Goal: Task Accomplishment & Management: Manage account settings

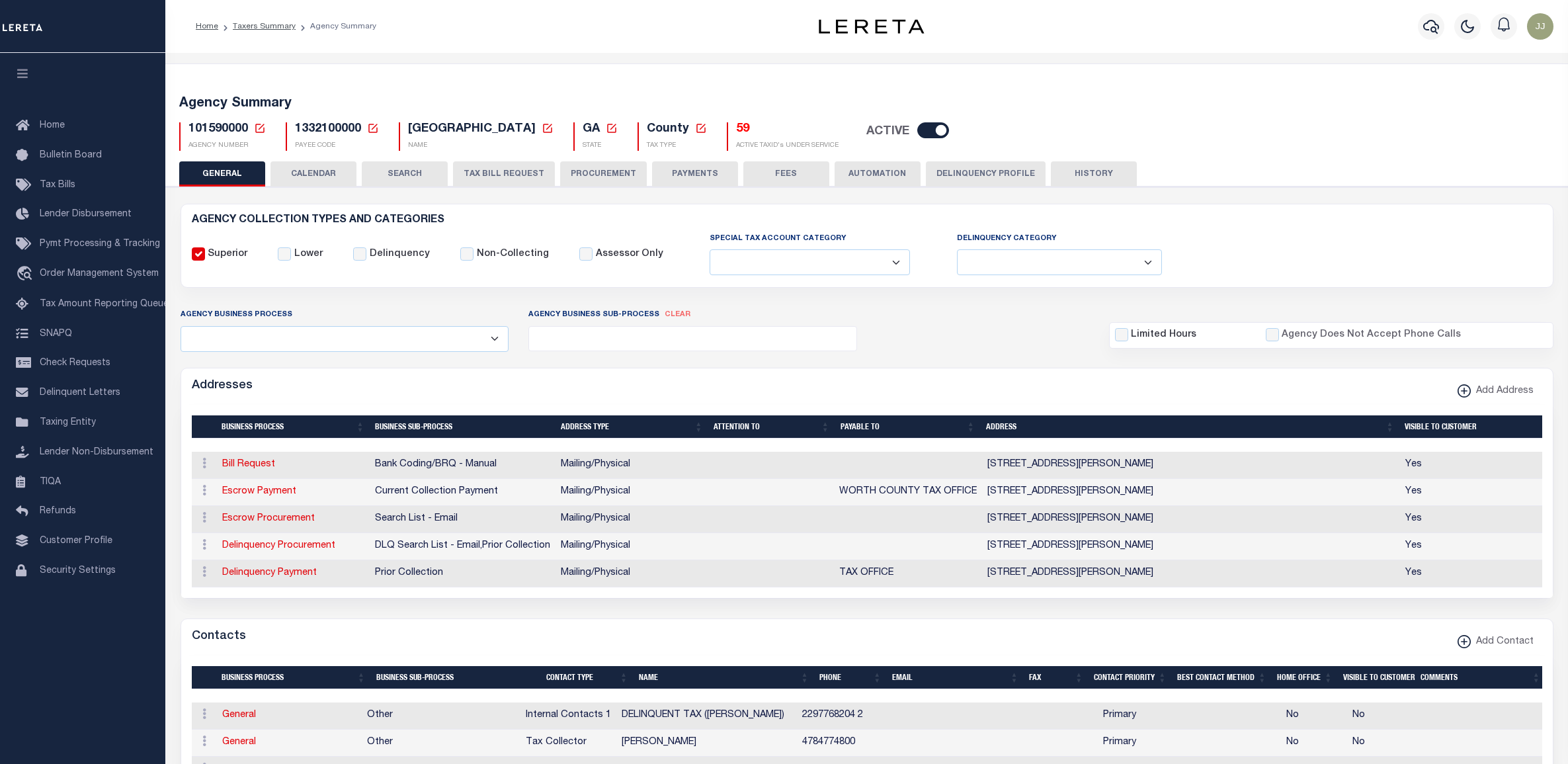
select select
click at [260, 123] on icon at bounding box center [260, 128] width 12 height 12
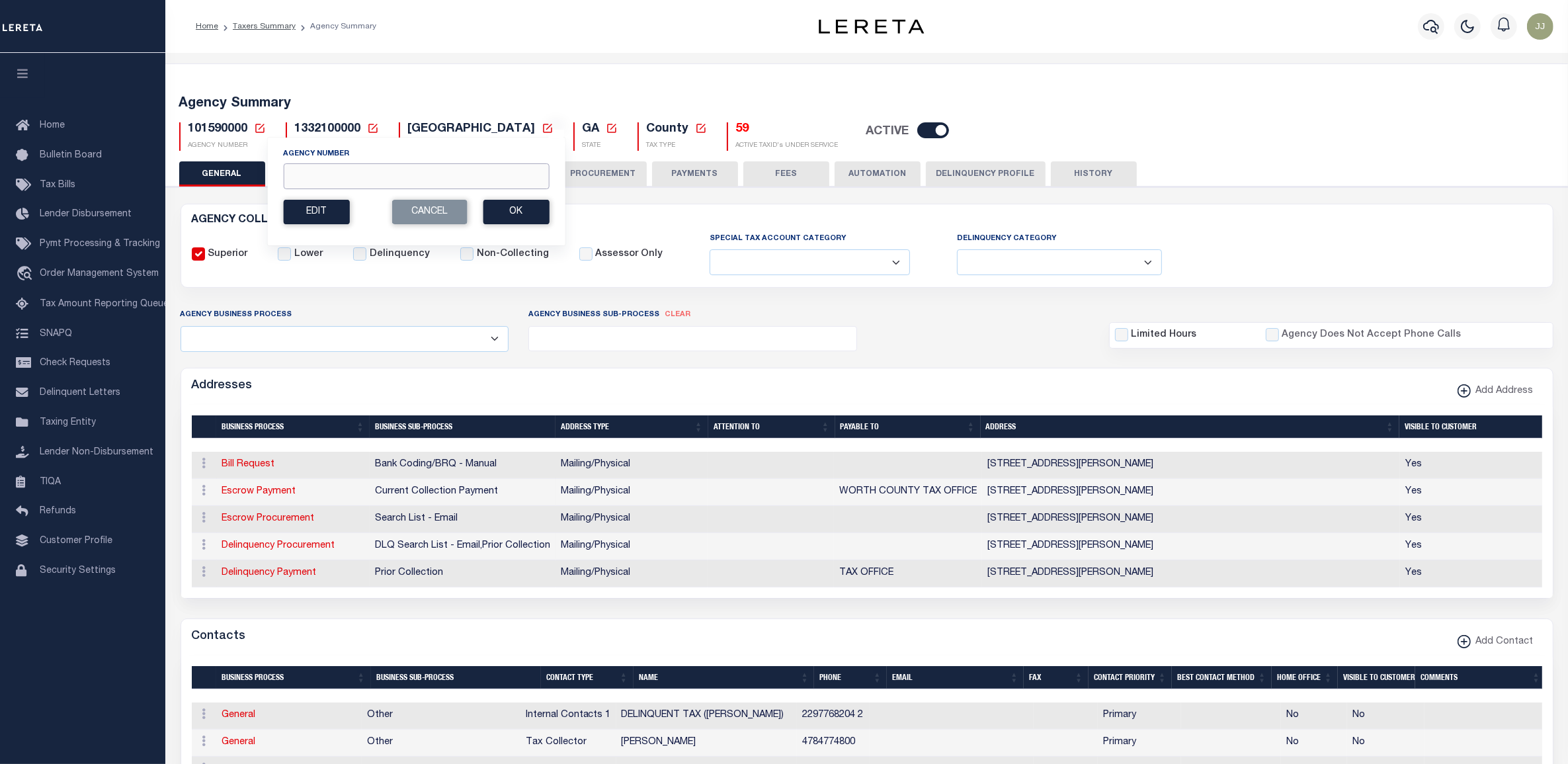
click at [389, 174] on input "Agency Number" at bounding box center [416, 176] width 266 height 26
paste input "450740202"
type input "450740202"
click at [493, 200] on button "Ok" at bounding box center [515, 212] width 66 height 24
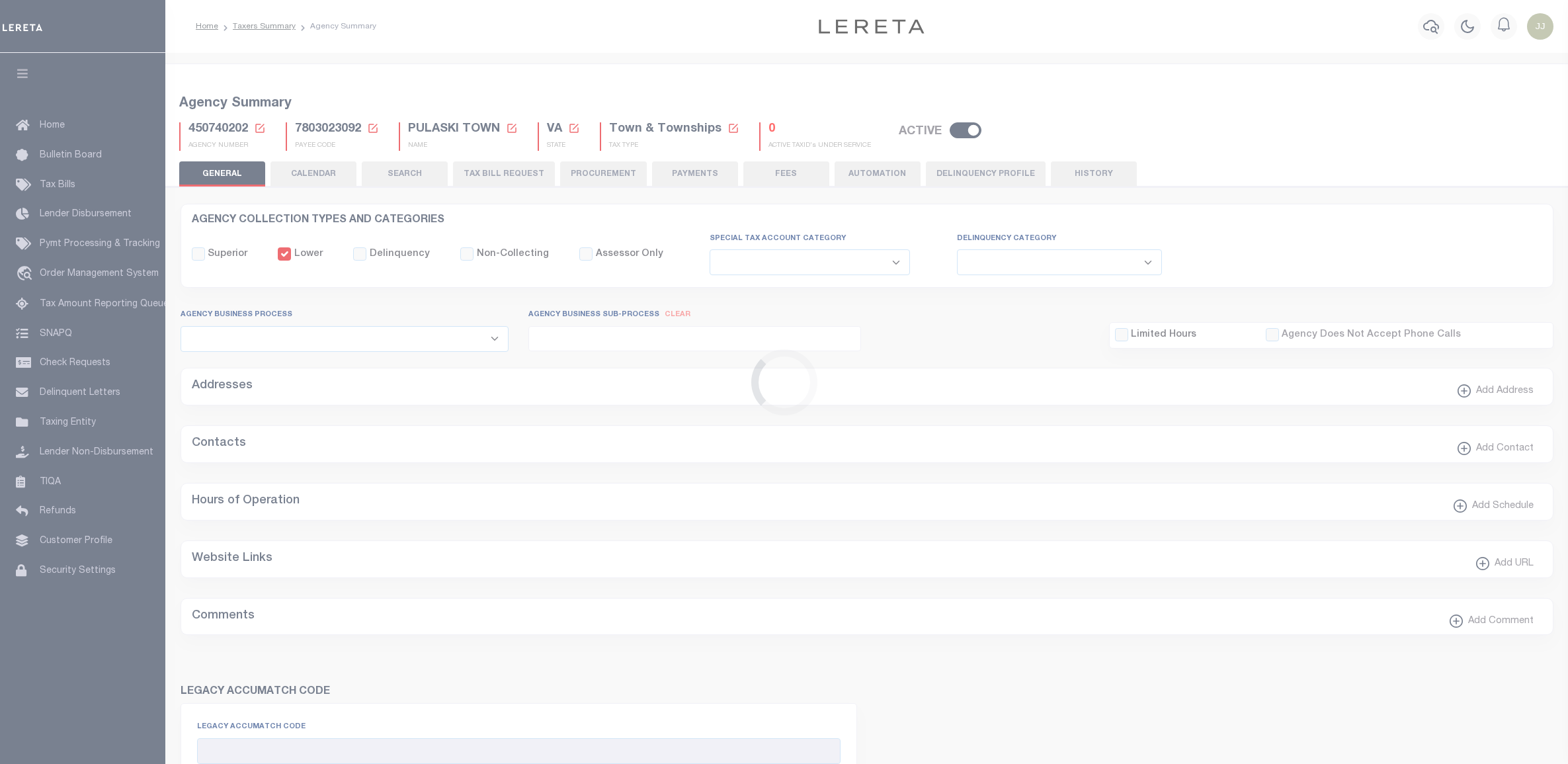
select select
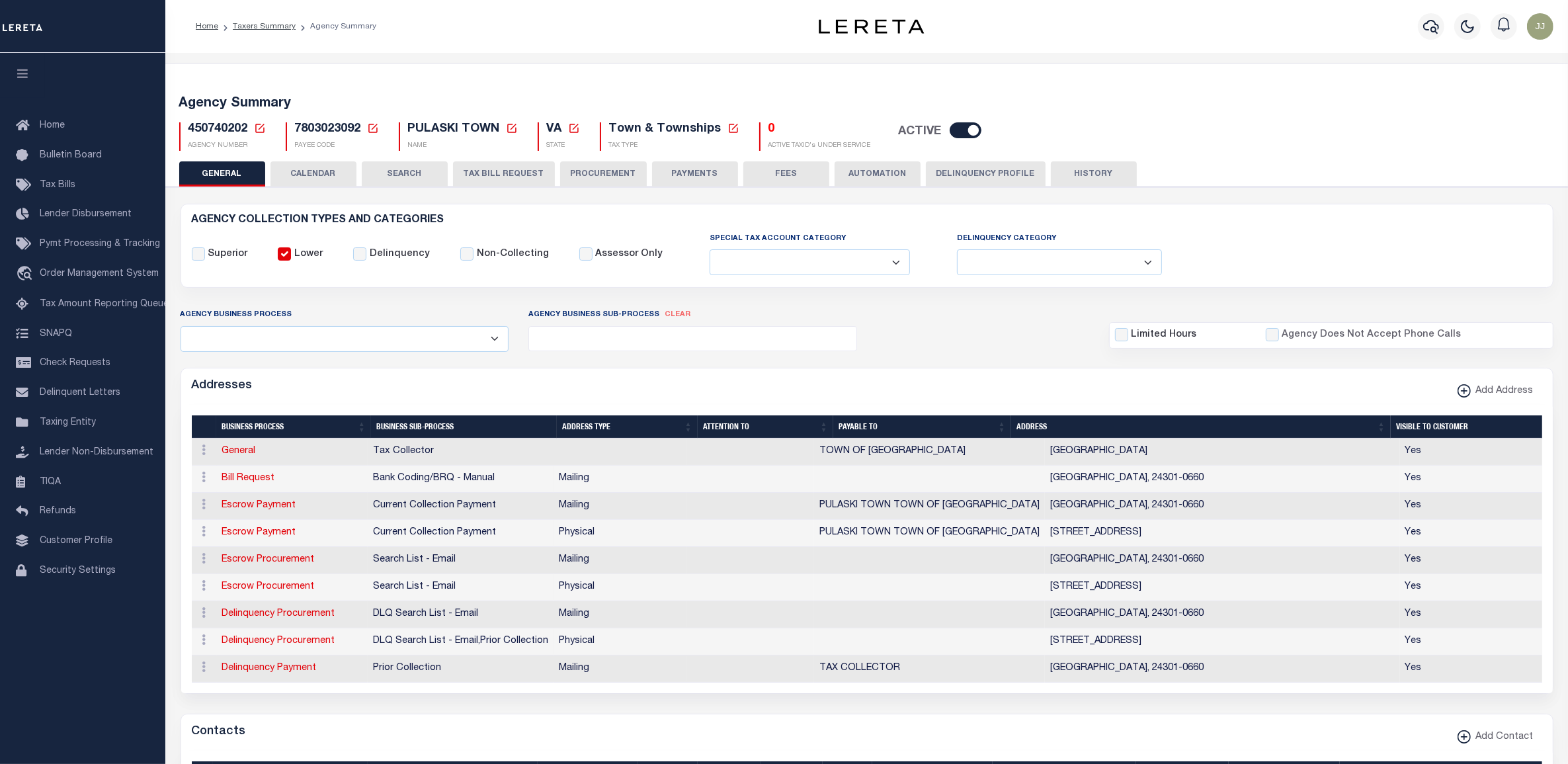
click at [495, 170] on button "TAX BILL REQUEST" at bounding box center [504, 174] width 102 height 25
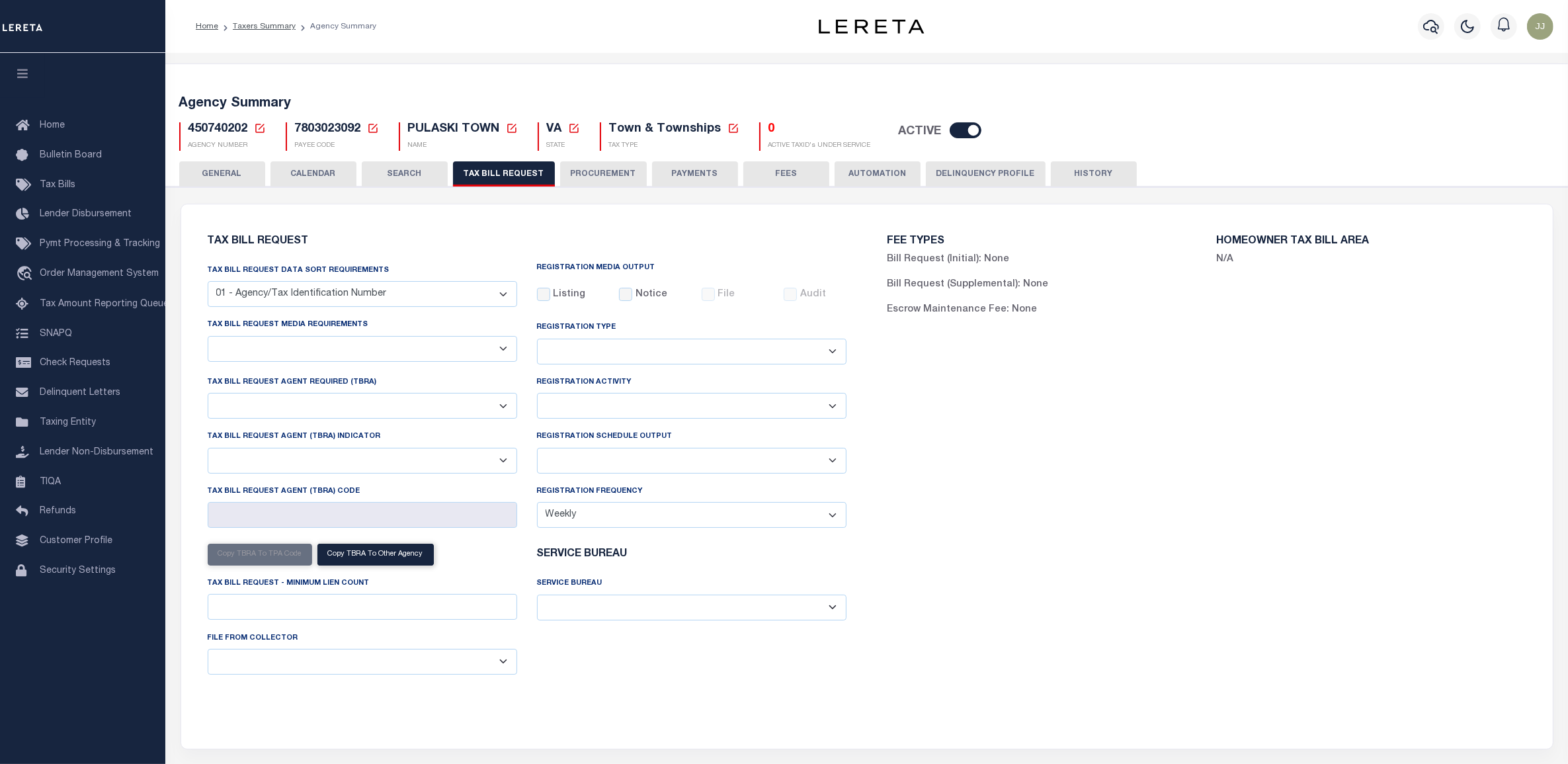
select select "29"
checkbox input "false"
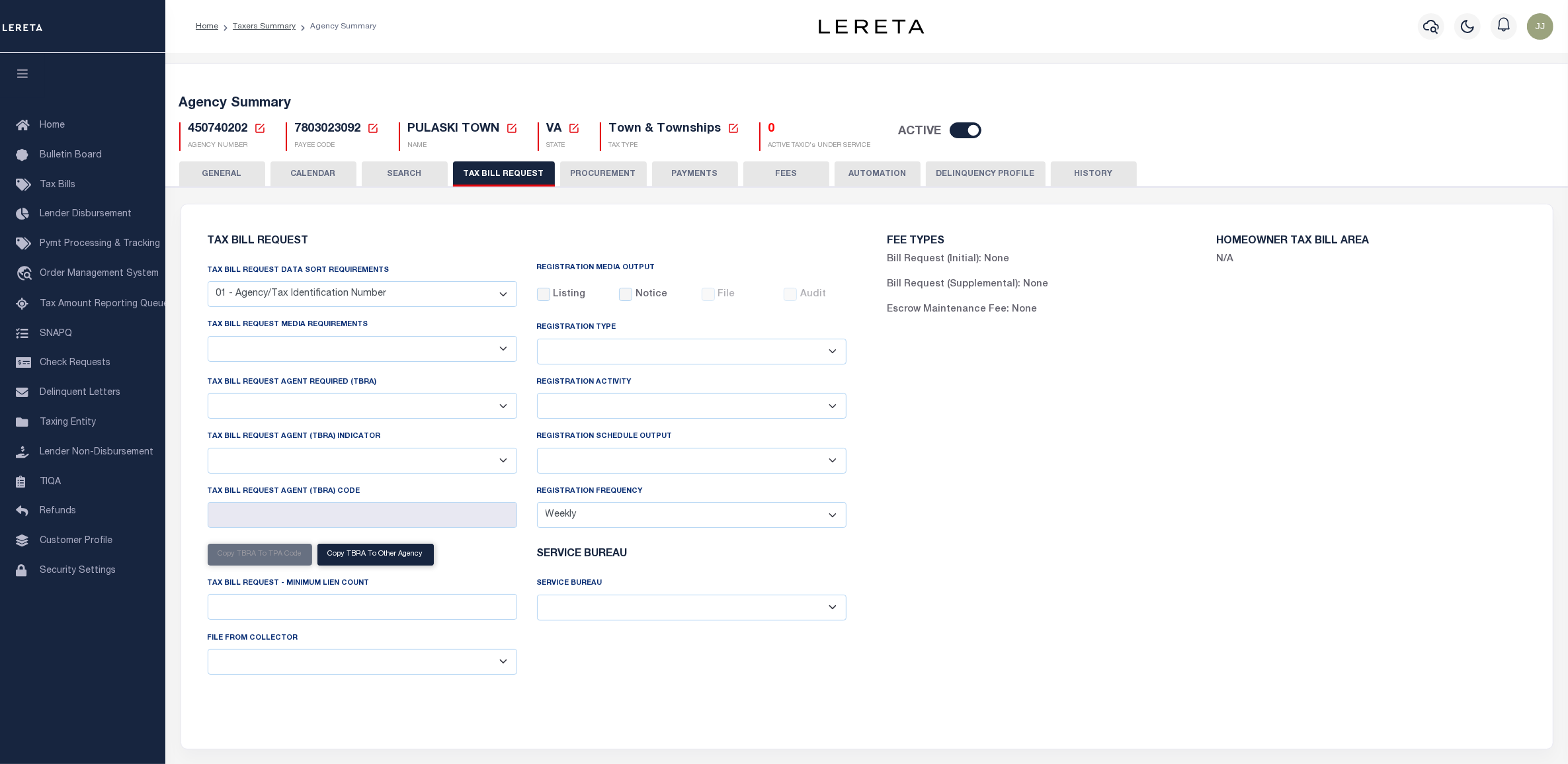
select select "20"
select select "false"
select select
click at [228, 349] on select "A - Listing, File B - Blank Disk E - Notice, Listing F - Form G - Survey L - Li…" at bounding box center [363, 349] width 310 height 26
select select "22"
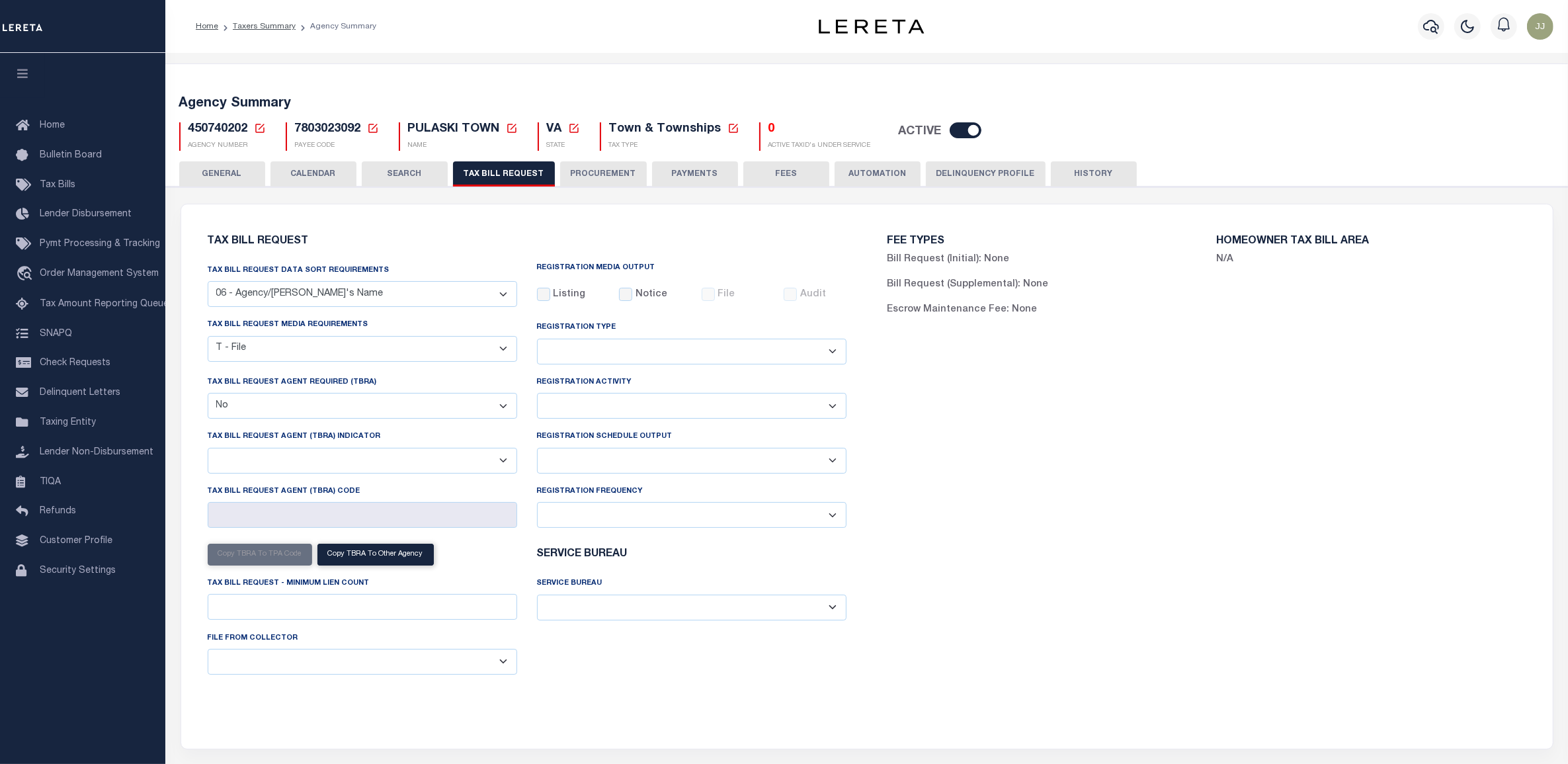
click at [208, 337] on select "A - Listing, File B - Blank Disk E - Notice, Listing F - Form G - Survey L - Li…" at bounding box center [363, 349] width 310 height 26
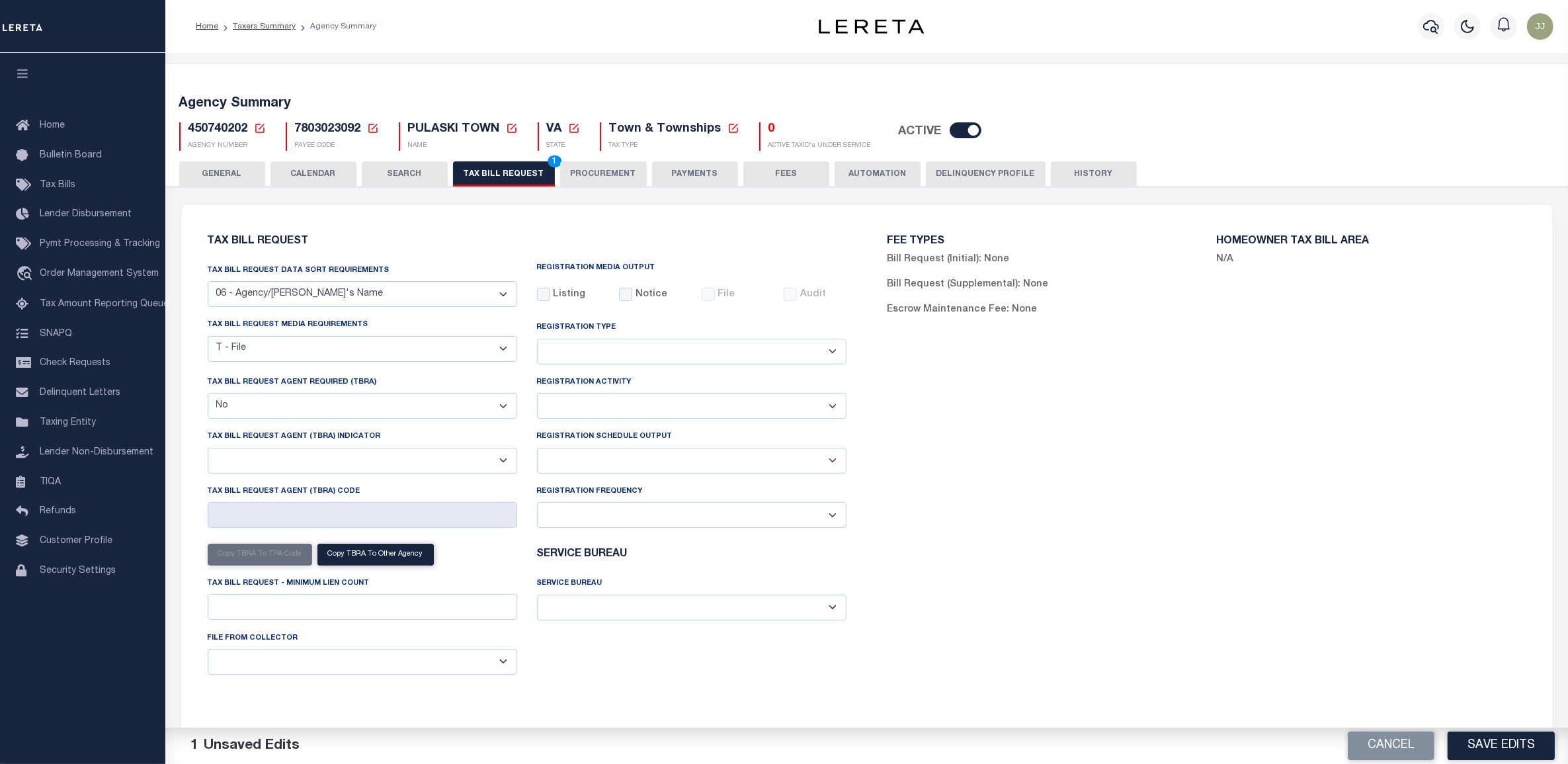
click at [612, 457] on select "Delta File Full File" at bounding box center [692, 461] width 310 height 26
select select "1"
click at [537, 451] on select "Delta File Full File" at bounding box center [692, 461] width 310 height 26
click at [1516, 747] on button "Save Edits" at bounding box center [1501, 745] width 107 height 28
